Goal: Book appointment/travel/reservation

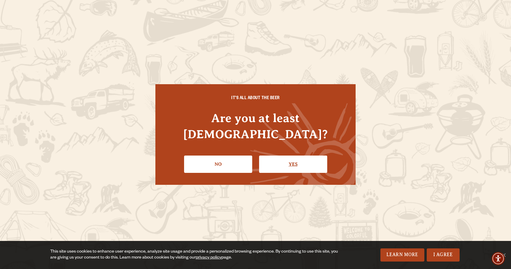
click at [291, 158] on link "Yes" at bounding box center [293, 164] width 68 height 17
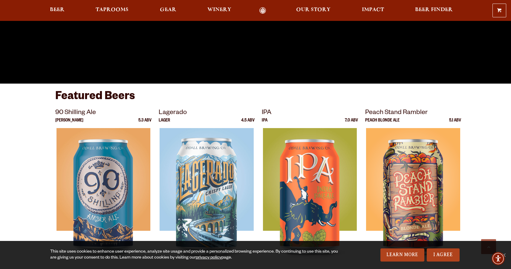
scroll to position [205, 0]
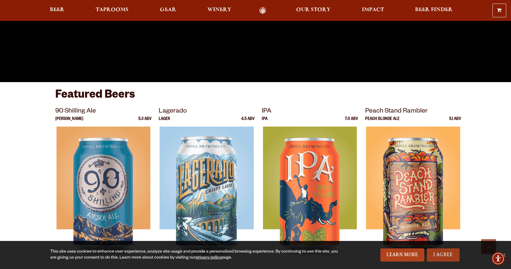
click at [445, 256] on link "I Agree" at bounding box center [442, 254] width 33 height 13
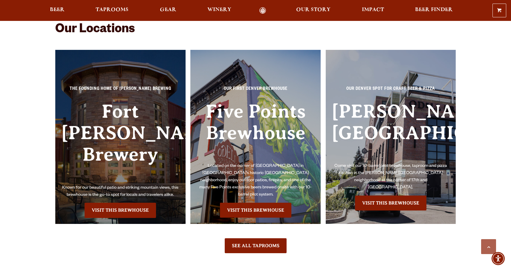
scroll to position [1339, 0]
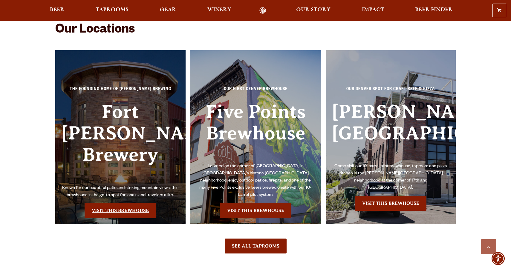
click at [121, 203] on link "Visit this Brewhouse" at bounding box center [119, 210] width 71 height 15
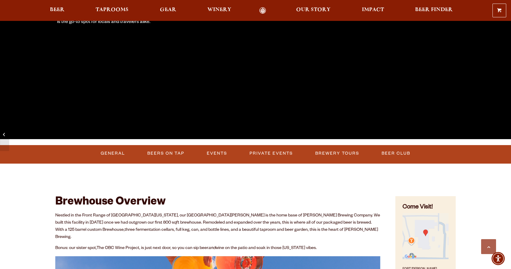
scroll to position [151, 0]
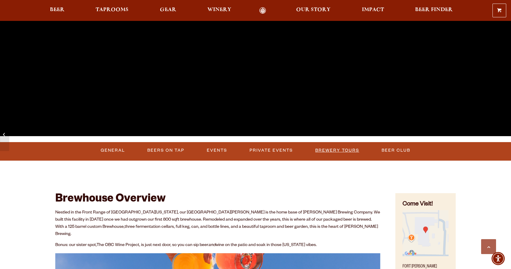
click at [338, 147] on link "Brewery Tours" at bounding box center [337, 151] width 49 height 14
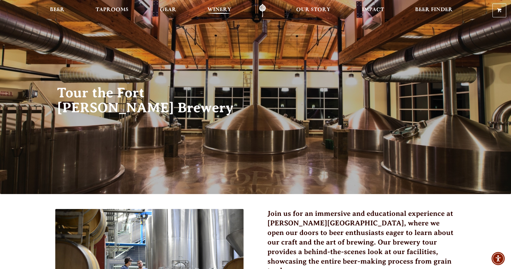
click at [222, 9] on span "Winery" at bounding box center [219, 9] width 24 height 5
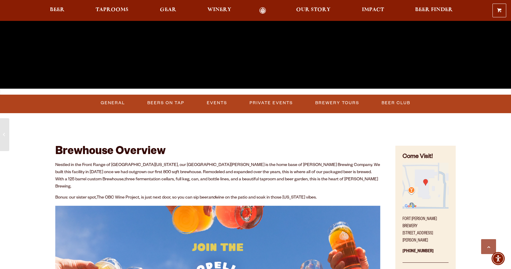
scroll to position [199, 0]
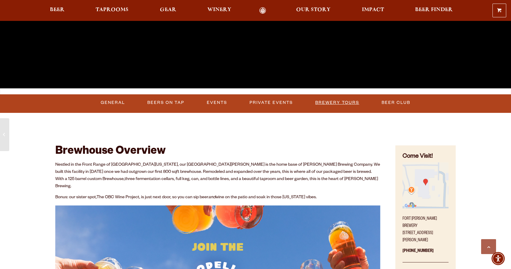
click at [333, 102] on link "Brewery Tours" at bounding box center [337, 103] width 49 height 14
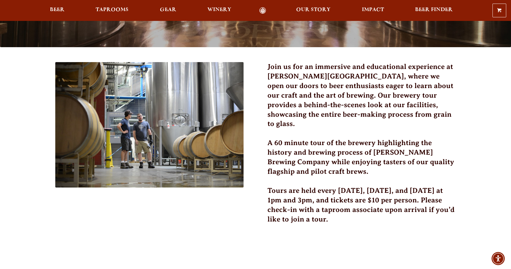
scroll to position [148, 0]
